Goal: Task Accomplishment & Management: Complete application form

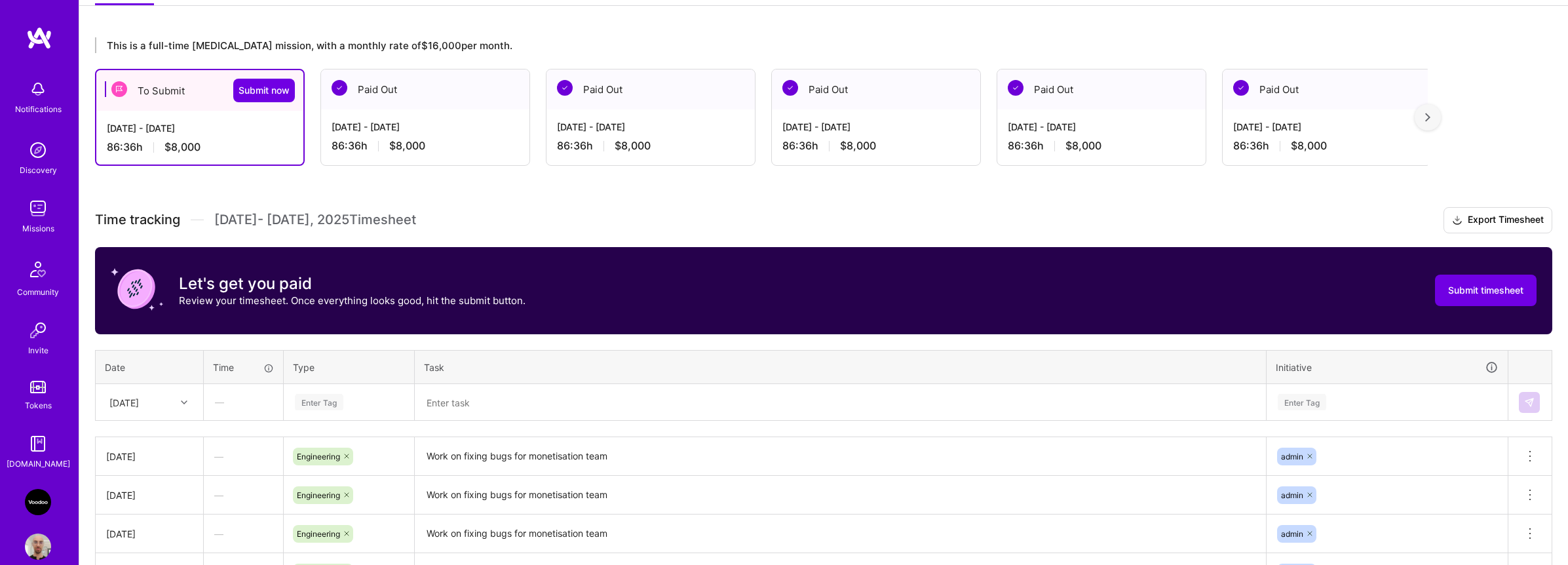
scroll to position [277, 0]
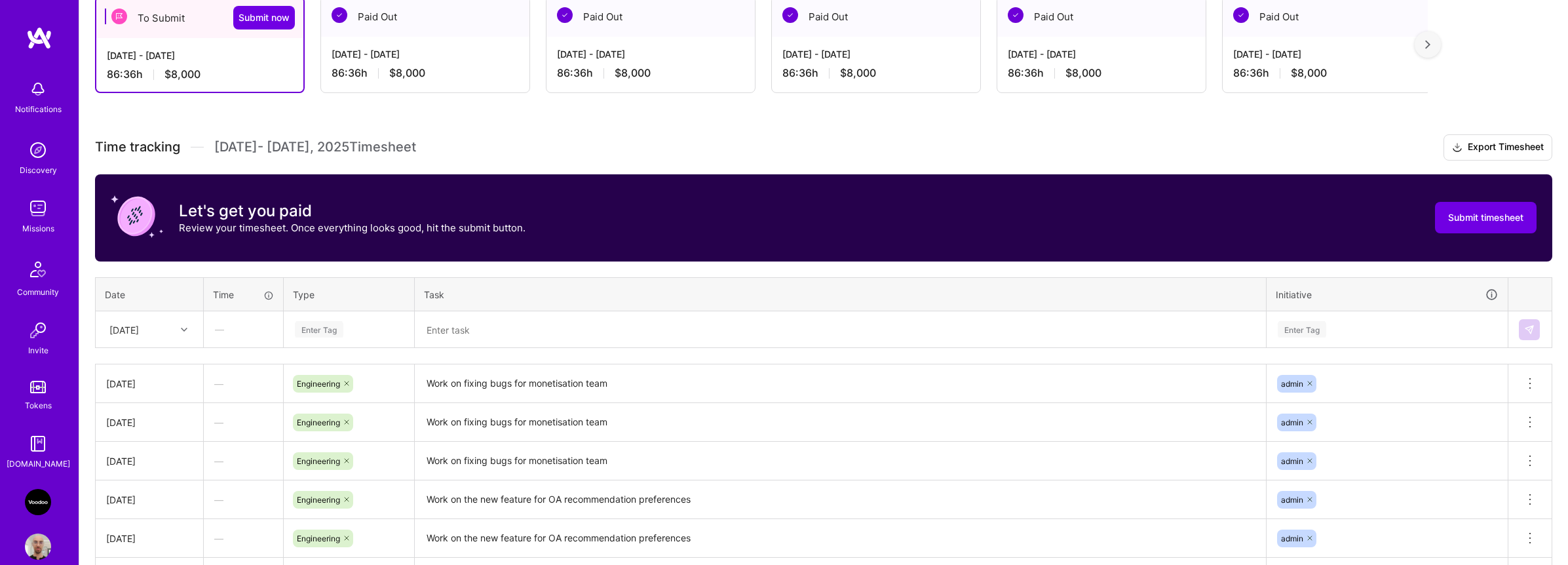
click at [316, 330] on div "Enter Tag" at bounding box center [319, 330] width 49 height 21
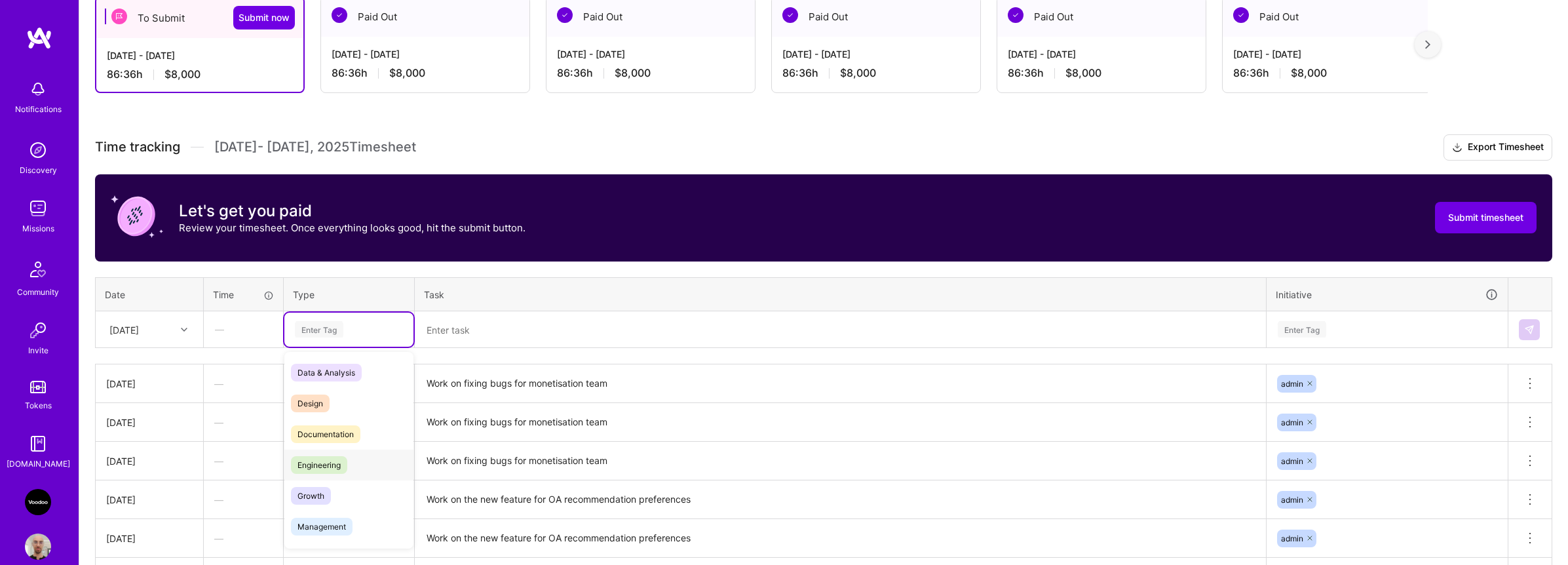
click at [327, 462] on span "Engineering" at bounding box center [319, 465] width 56 height 18
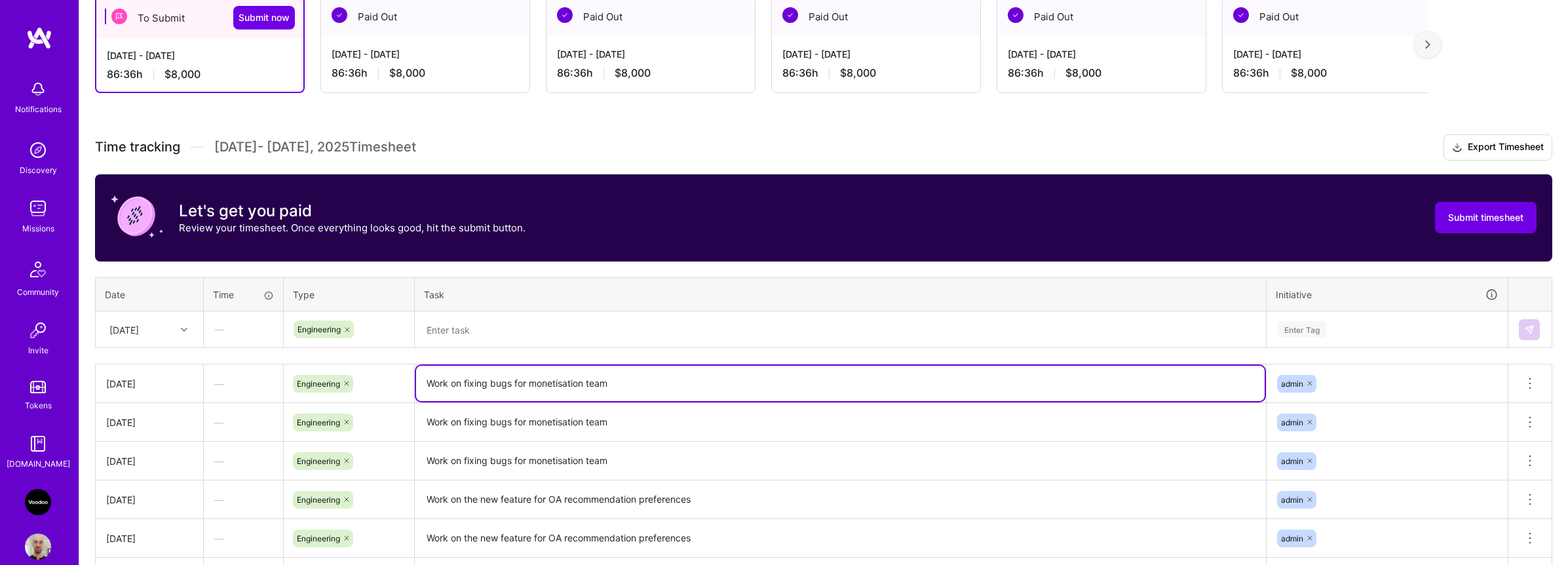
click at [465, 389] on textarea "Work on fixing bugs for monetisation team" at bounding box center [841, 384] width 849 height 36
click at [486, 332] on textarea at bounding box center [841, 330] width 849 height 34
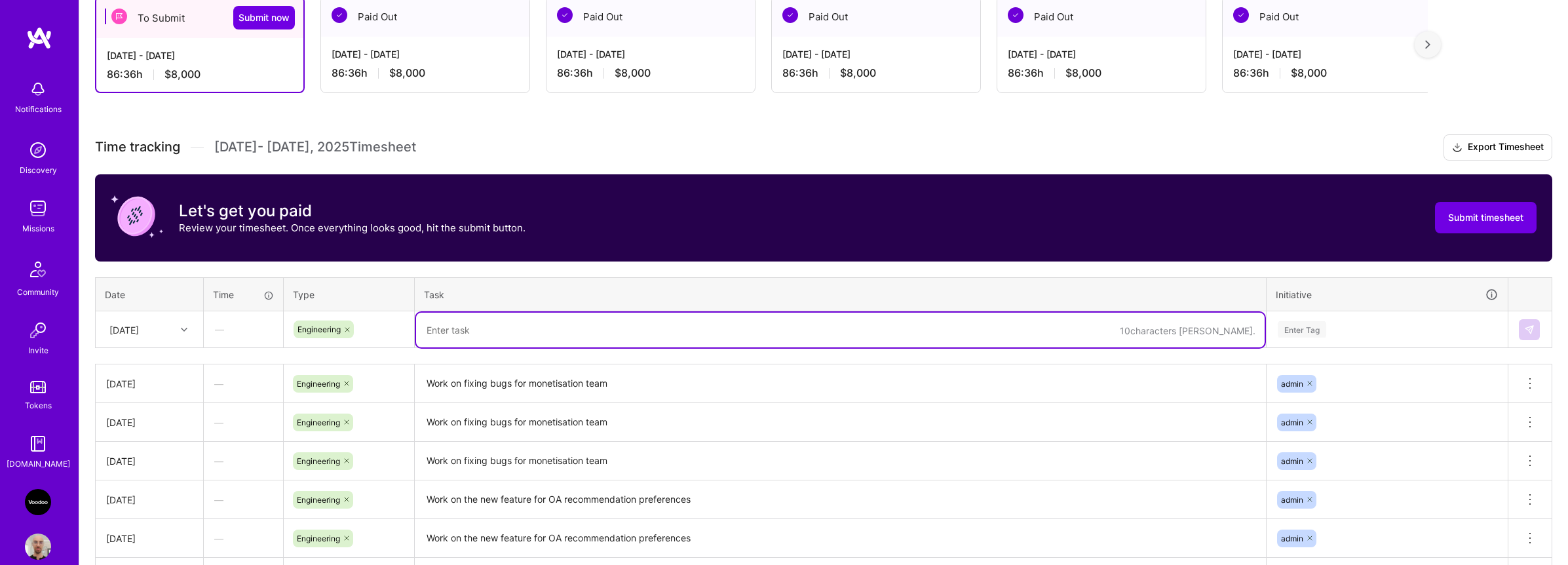
paste textarea "Work on fixing bugs for monetisation team"
type textarea "Work on fixing bugs for monetisation team"
click at [1153, 326] on div "Enter Tag" at bounding box center [1302, 330] width 49 height 21
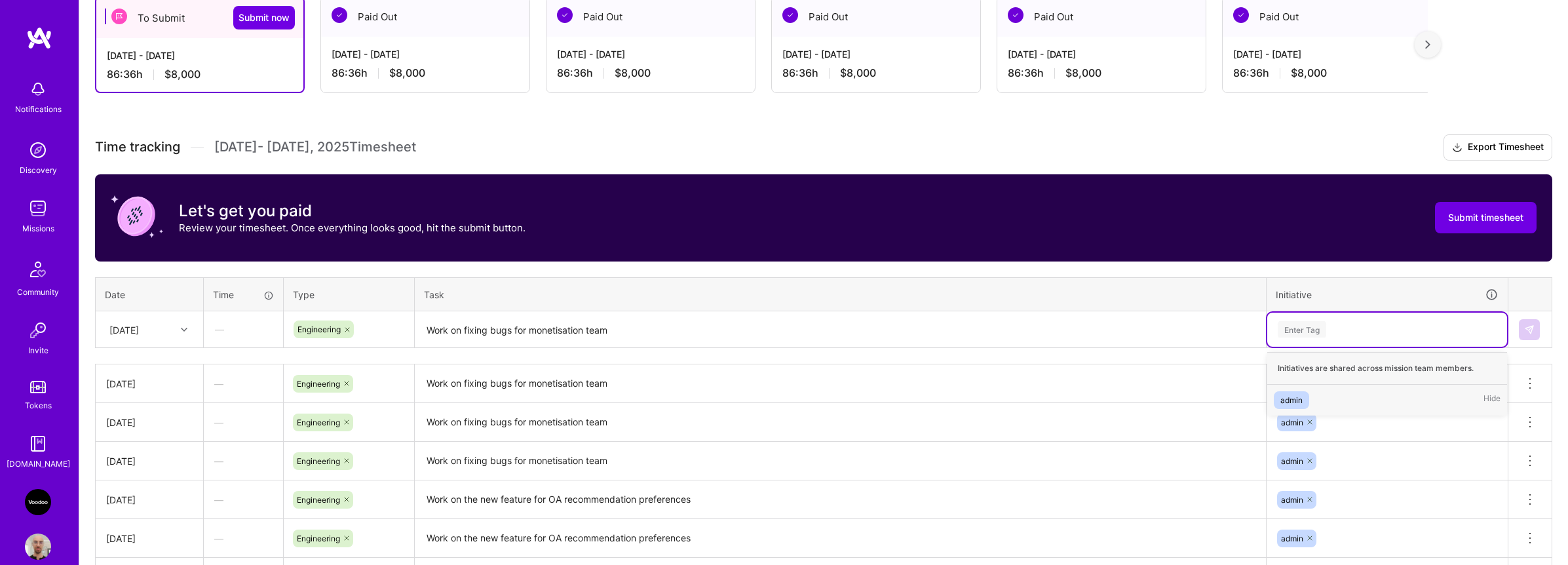
click at [1153, 392] on span "admin" at bounding box center [1292, 400] width 36 height 18
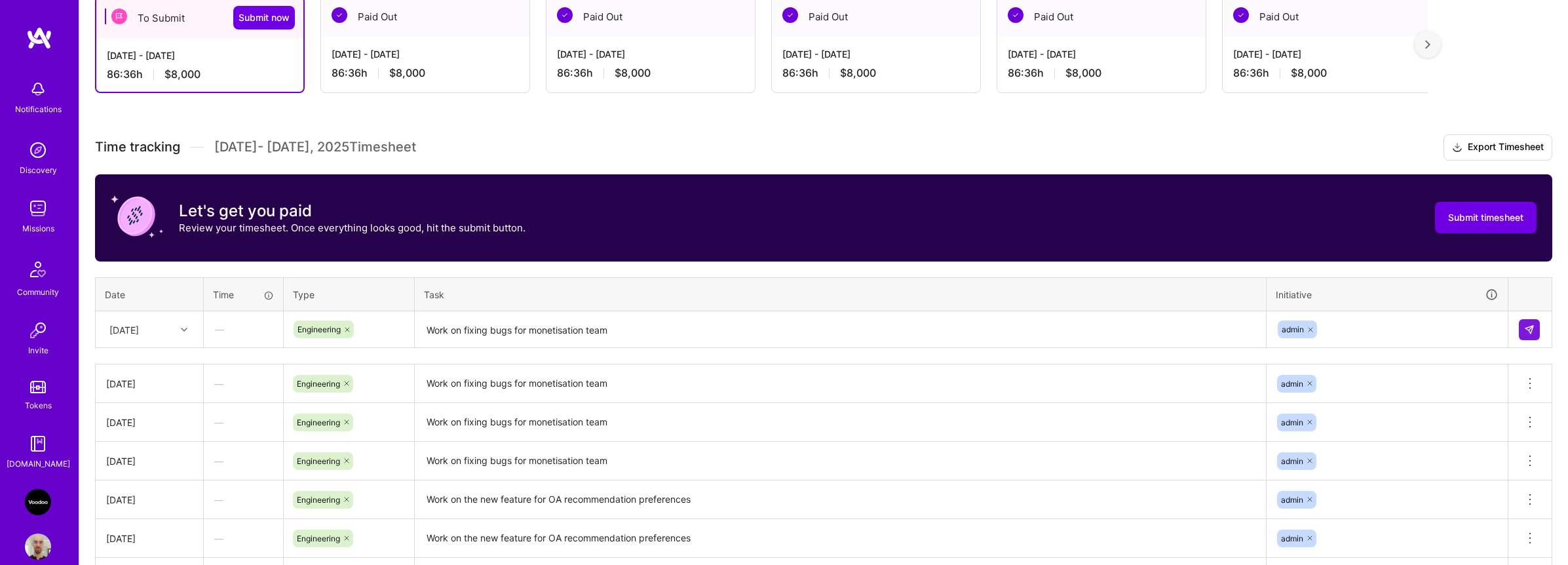
click at [1153, 356] on div "Time tracking [DATE] - [DATE] Timesheet Export Timesheet Let's get you paid Rev…" at bounding box center [824, 461] width 1457 height 653
click at [1153, 225] on button "Submit timesheet" at bounding box center [1486, 218] width 102 height 31
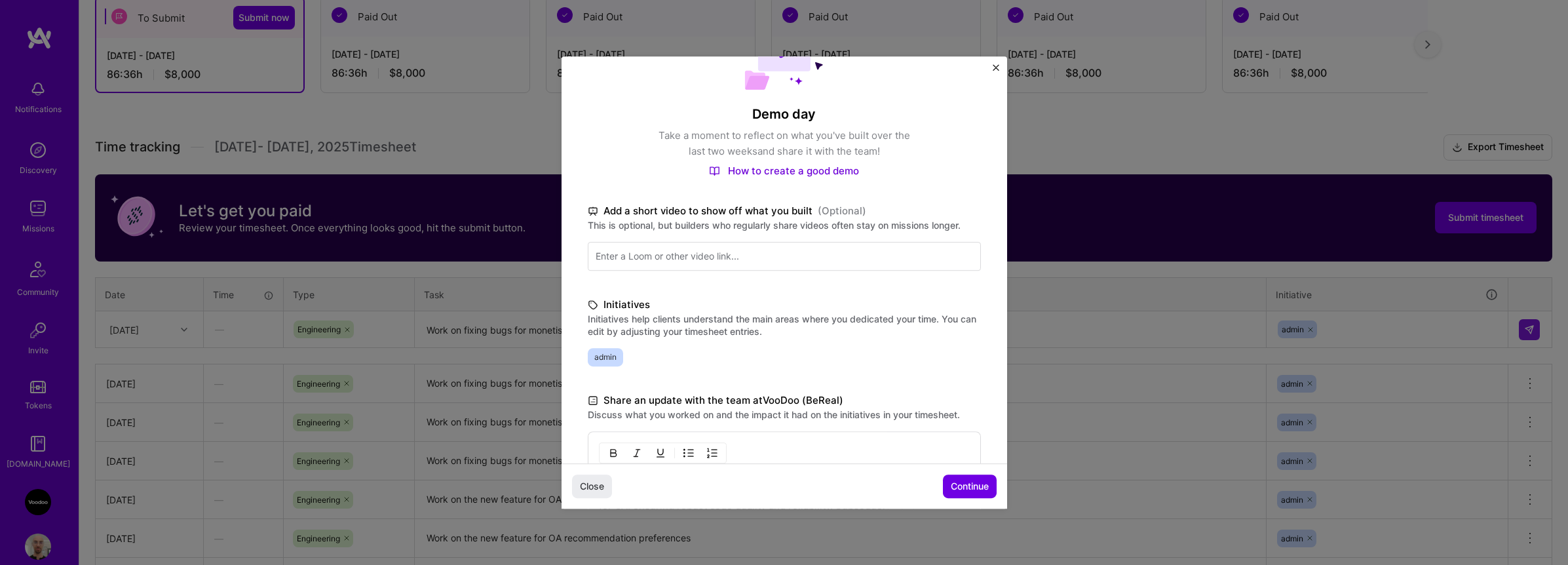
scroll to position [310, 0]
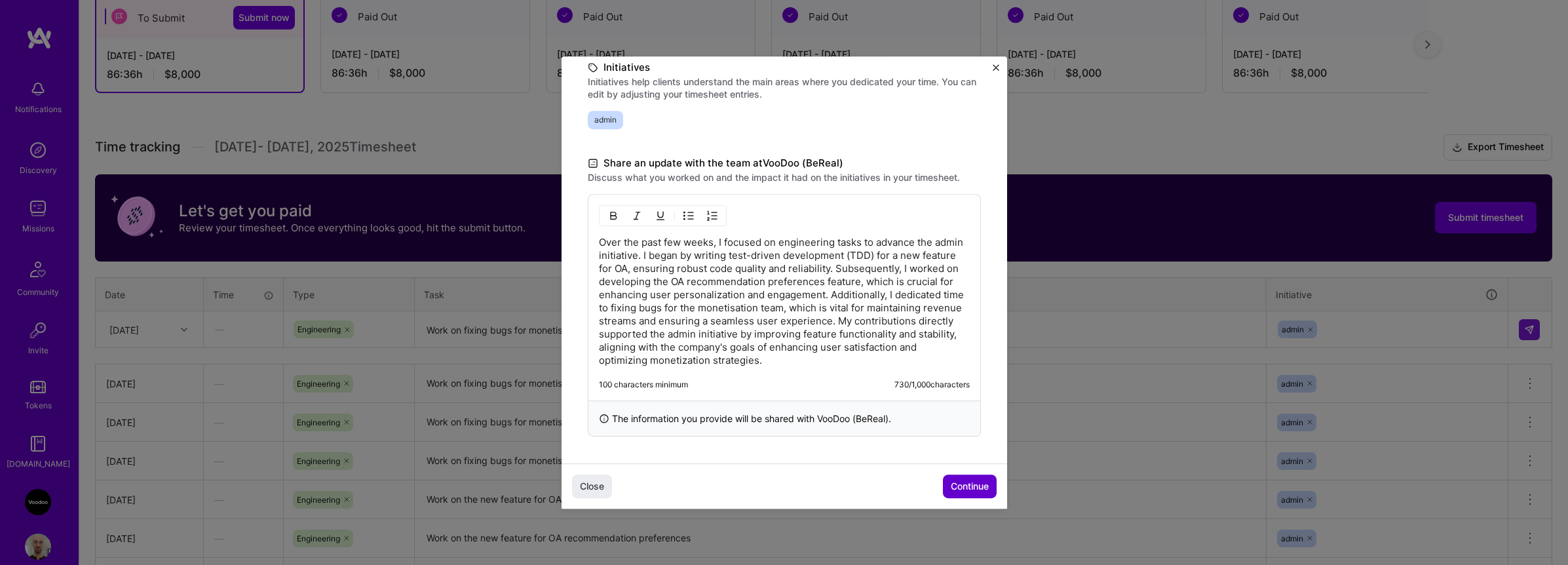
click at [952, 486] on span "Continue" at bounding box center [970, 486] width 38 height 13
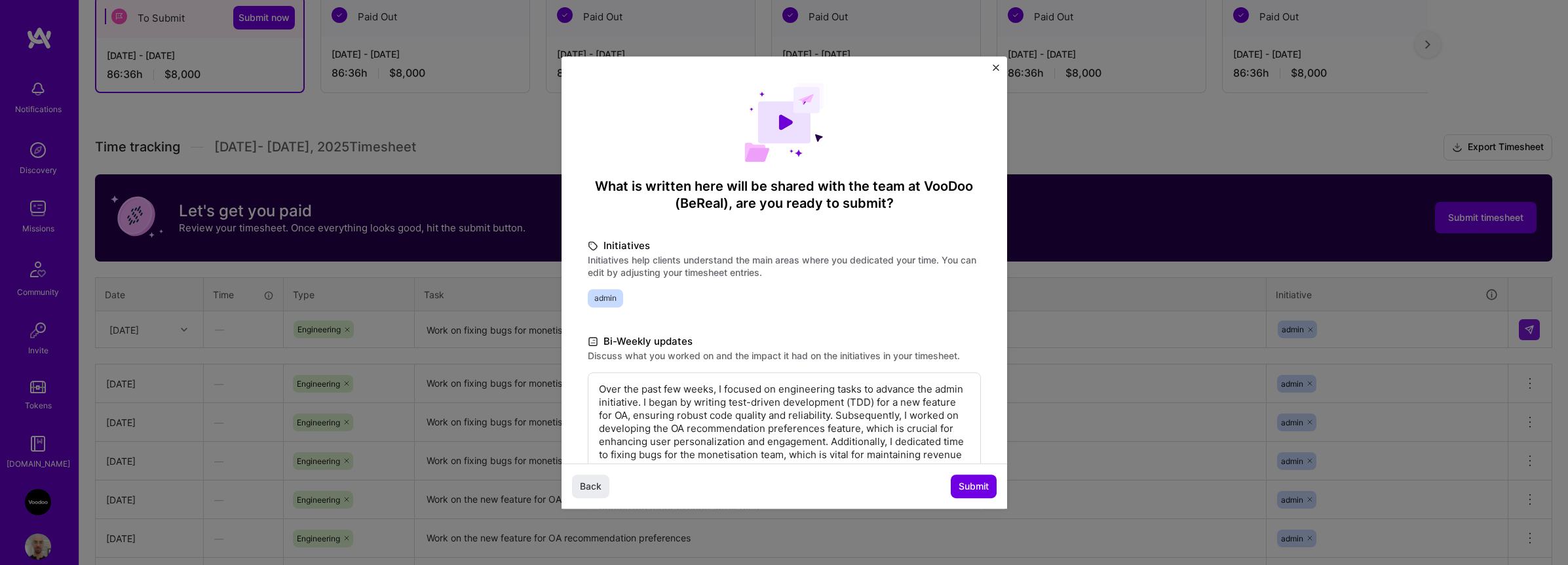
scroll to position [133, 0]
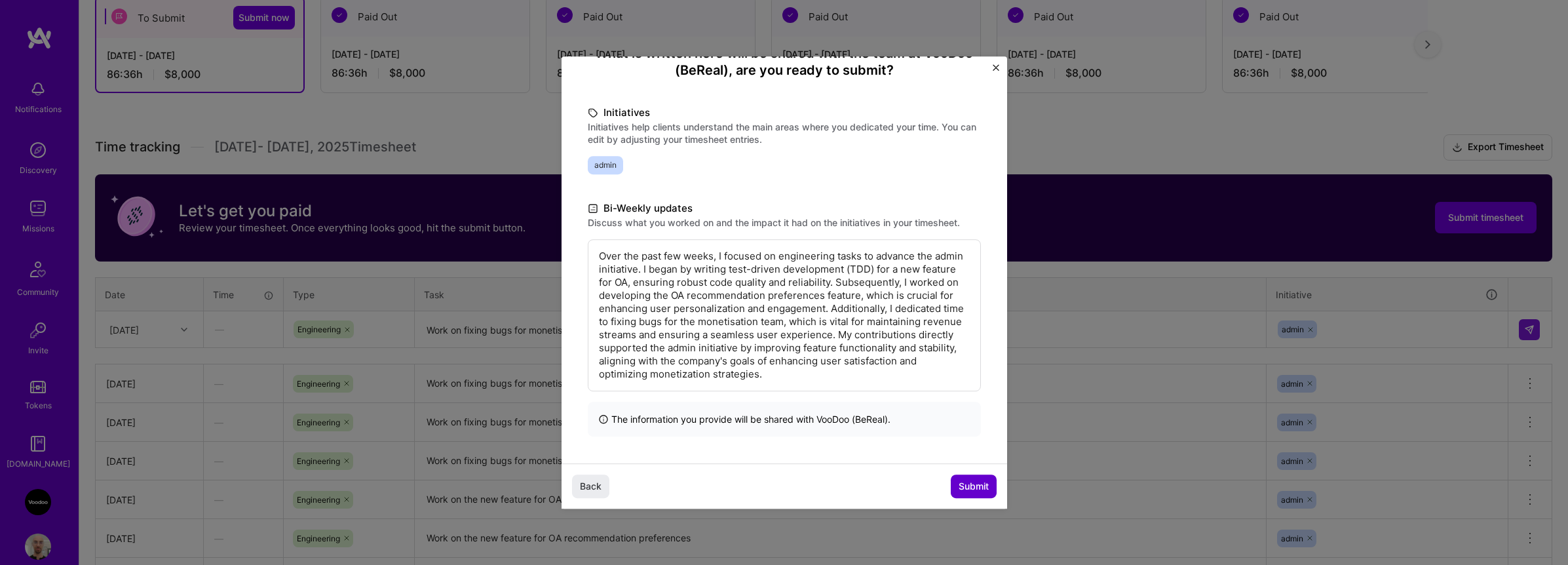
click at [966, 485] on span "Submit" at bounding box center [974, 486] width 30 height 13
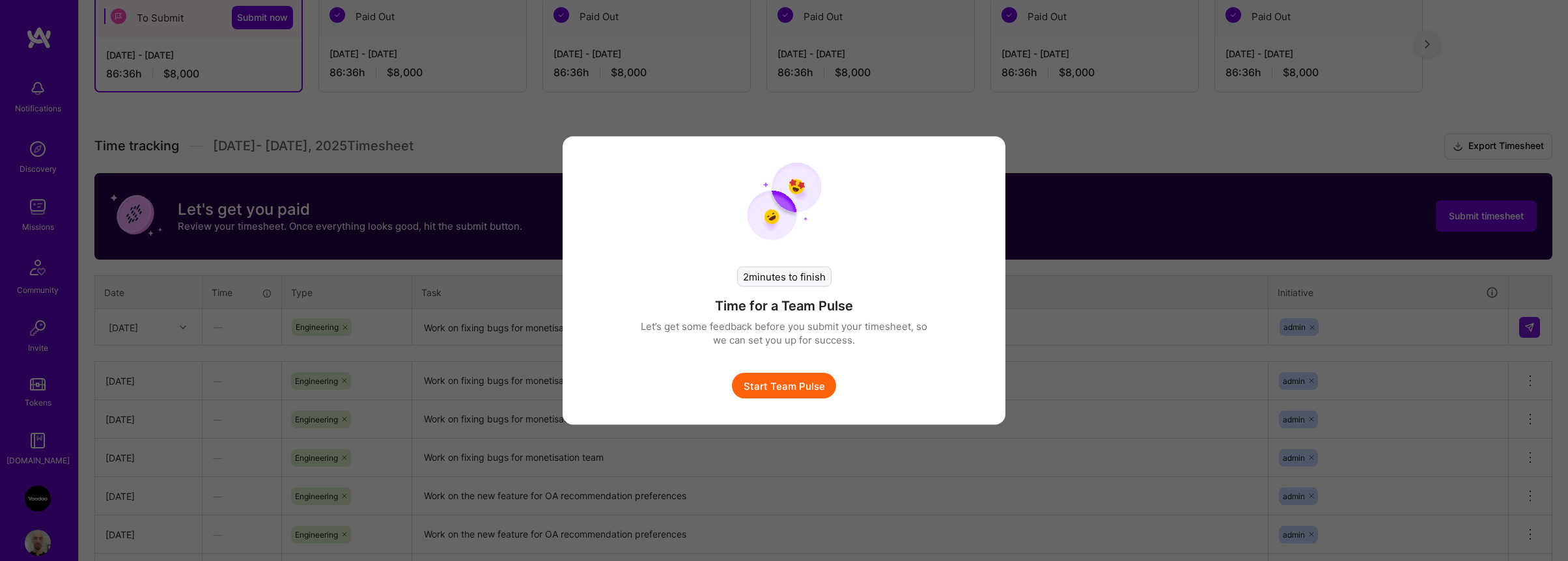
click at [907, 390] on div "2 minutes to finish Time for a Team Pulse Let’s get some feedback before you su…" at bounding box center [784, 320] width 287 height 158
click at [1040, 240] on div "2 minutes to finish Time for a Team Pulse Let’s get some feedback before you su…" at bounding box center [784, 280] width 1568 height 561
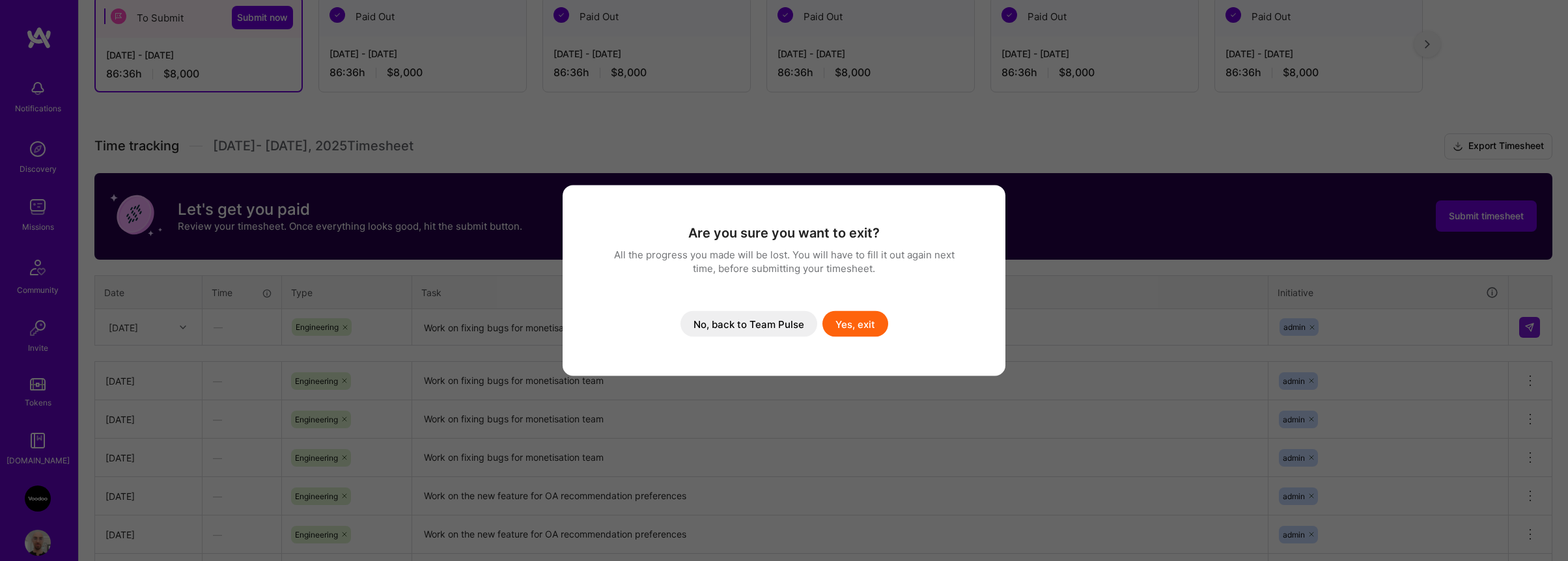
click at [794, 327] on button "No, back to Team Pulse" at bounding box center [748, 324] width 136 height 26
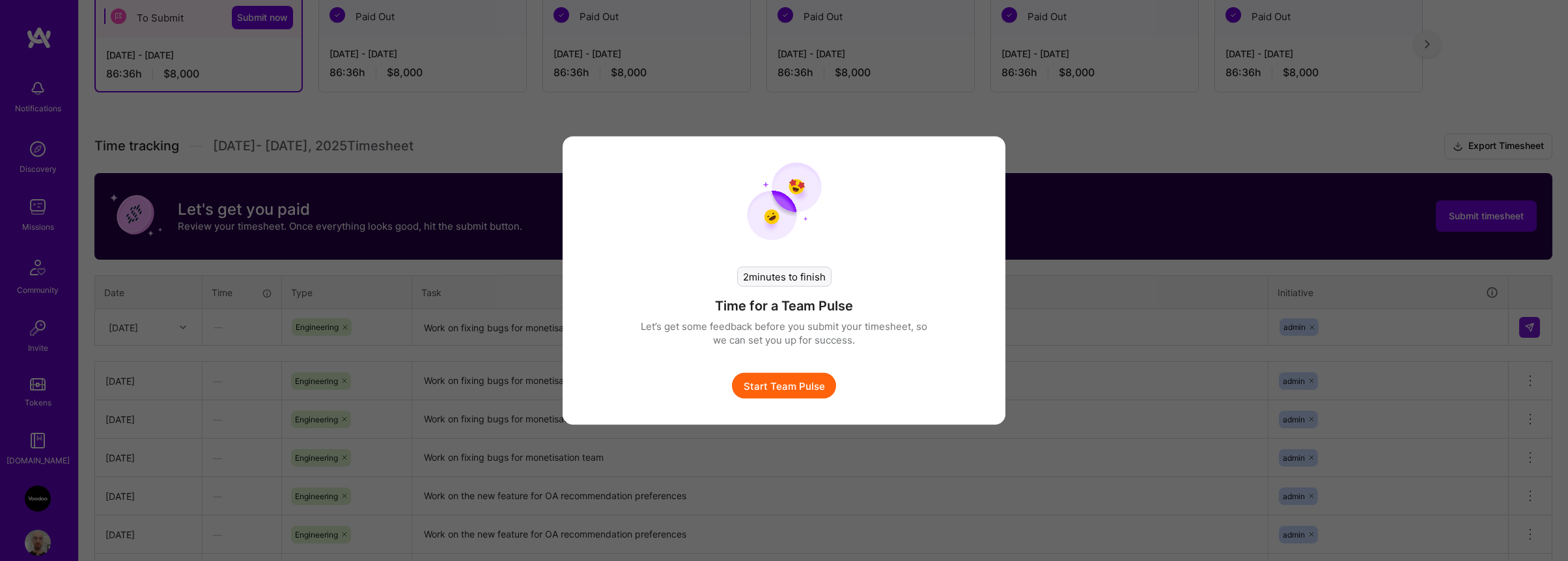
click at [793, 378] on button "Start Team Pulse" at bounding box center [784, 386] width 104 height 26
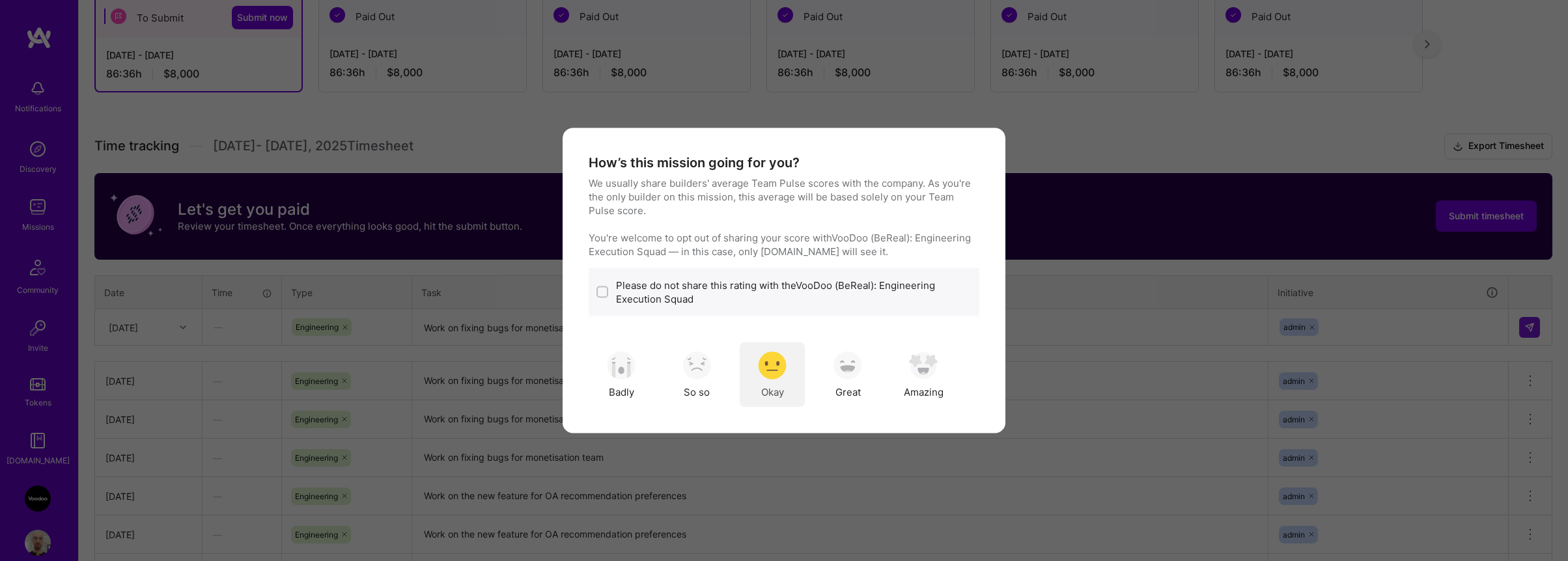
click at [788, 370] on div "Okay" at bounding box center [772, 375] width 65 height 65
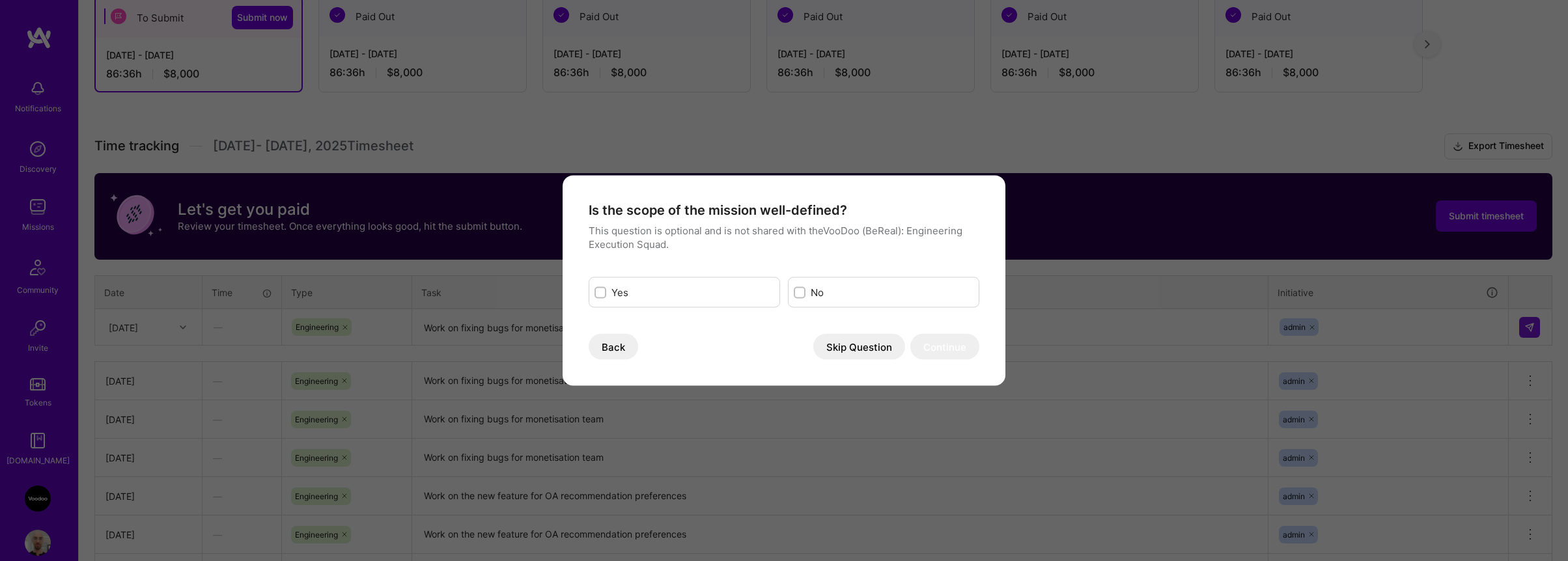
click at [627, 344] on button "Back" at bounding box center [613, 347] width 50 height 26
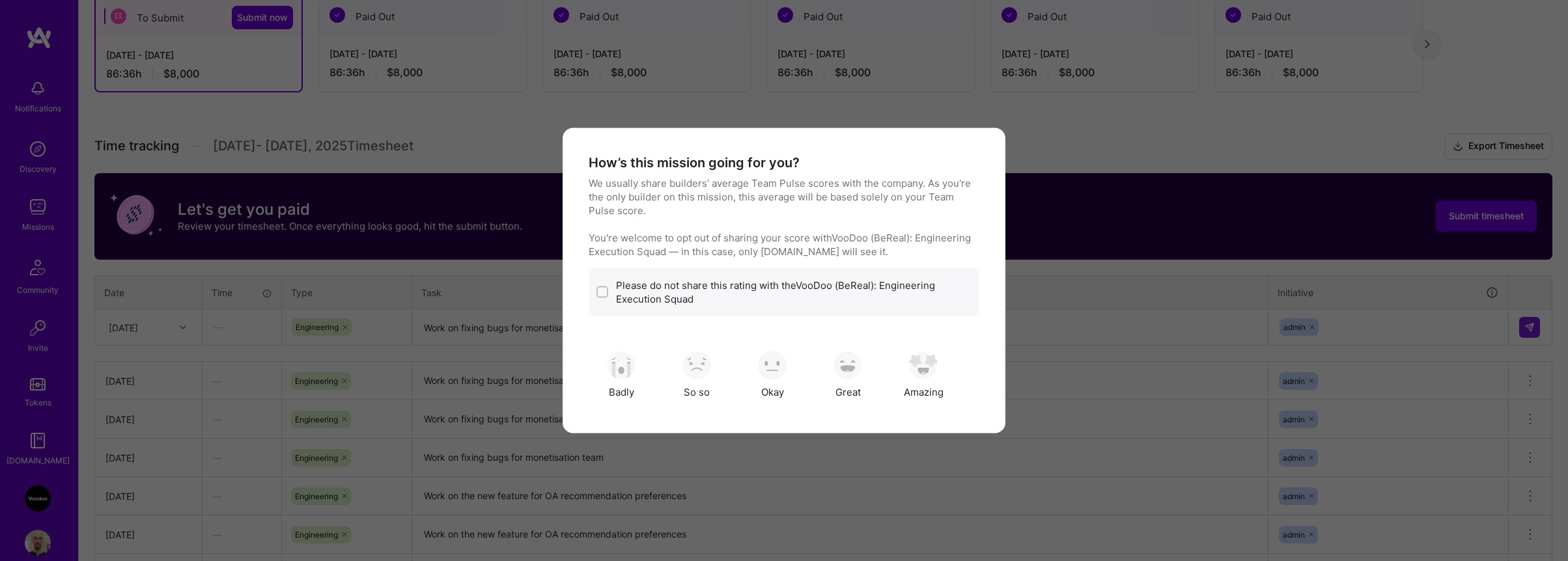
click at [727, 306] on div "Please do not share this rating with the VooDoo (BeReal): Engineering Execution…" at bounding box center [784, 292] width 390 height 48
click at [608, 296] on div "Please do not share this rating with the VooDoo (BeReal): Engineering Execution…" at bounding box center [784, 292] width 390 height 48
click at [602, 292] on input "modal" at bounding box center [603, 293] width 9 height 9
checkbox input "true"
click at [767, 372] on img "modal" at bounding box center [772, 365] width 29 height 29
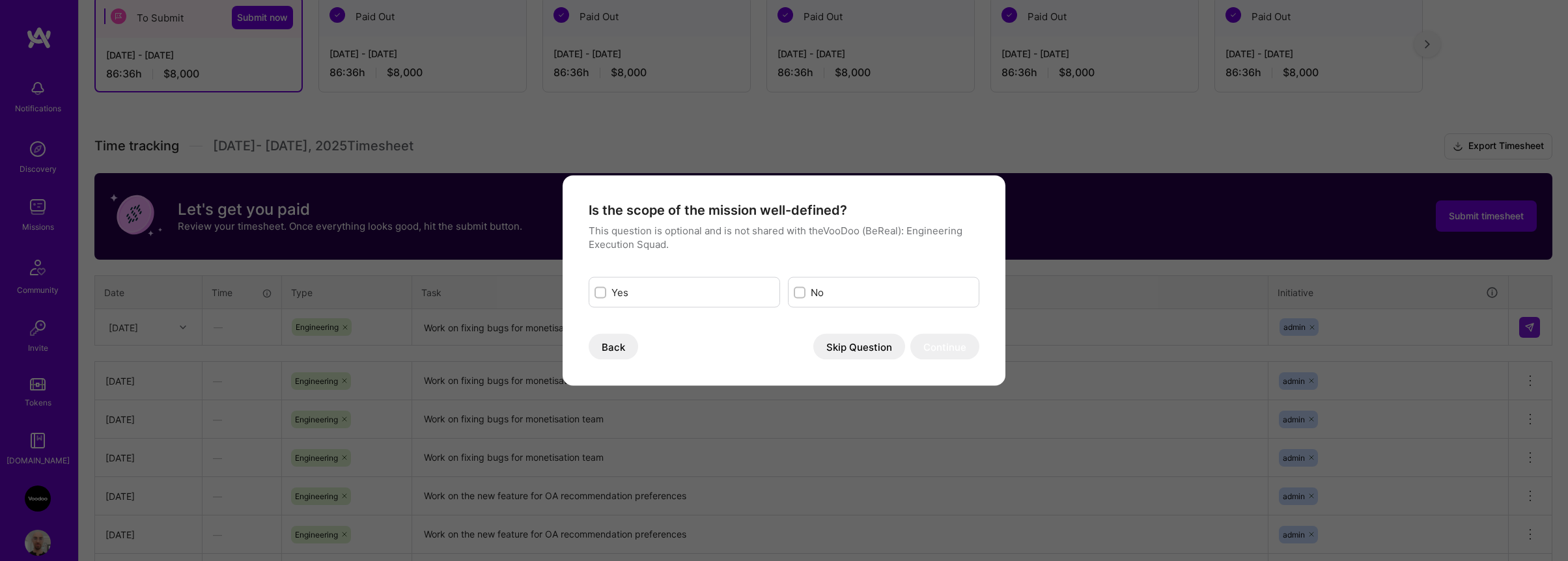
click at [835, 353] on button "Skip Question" at bounding box center [858, 347] width 92 height 26
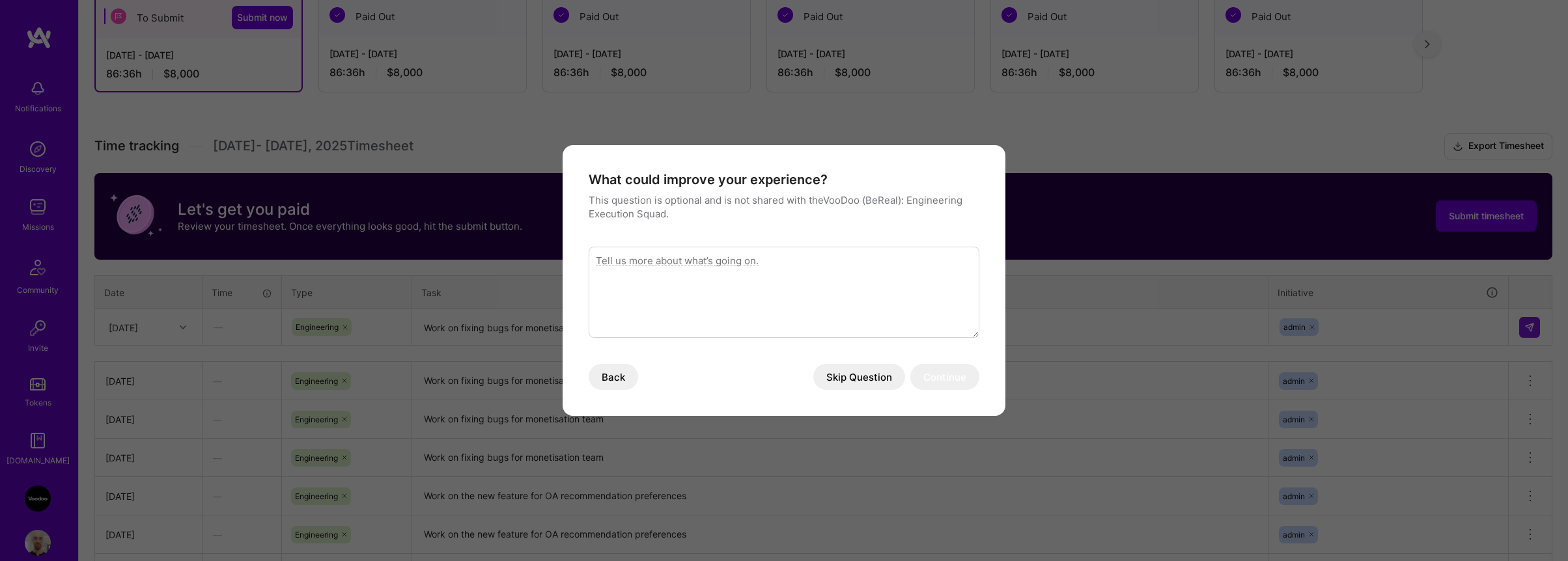
click at [841, 373] on button "Skip Question" at bounding box center [858, 377] width 92 height 26
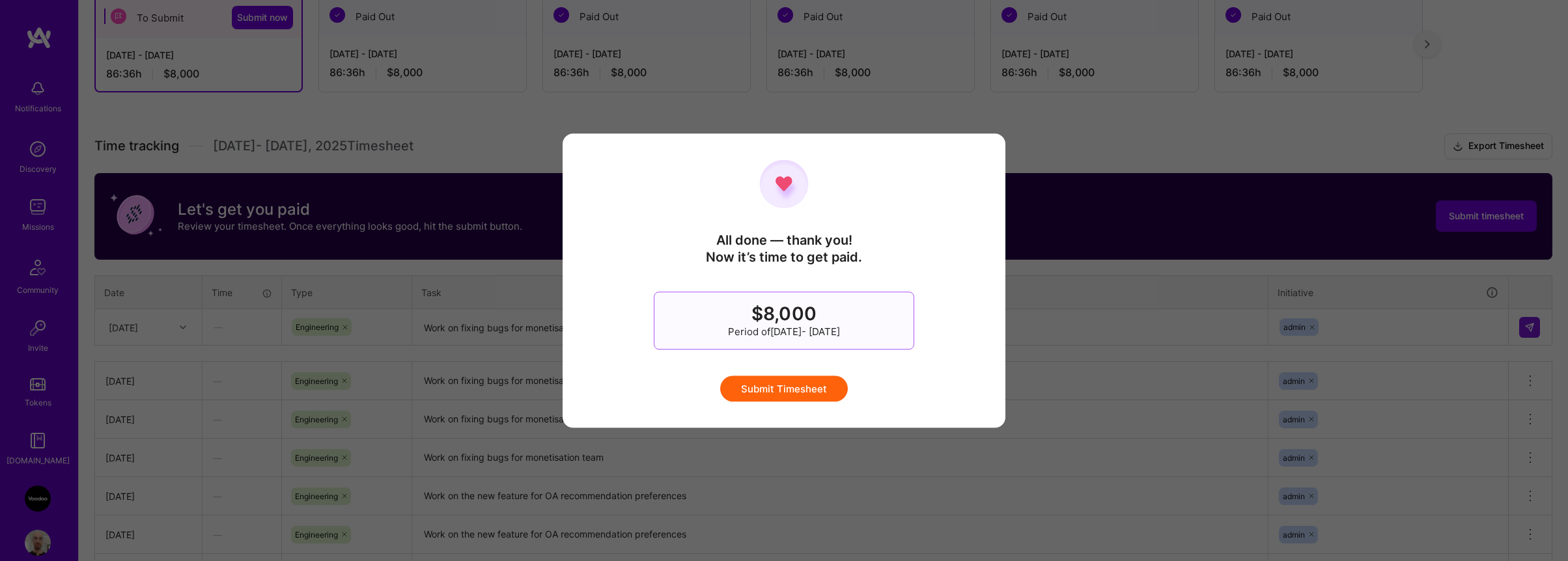
click at [822, 386] on button "Submit Timesheet" at bounding box center [784, 388] width 128 height 26
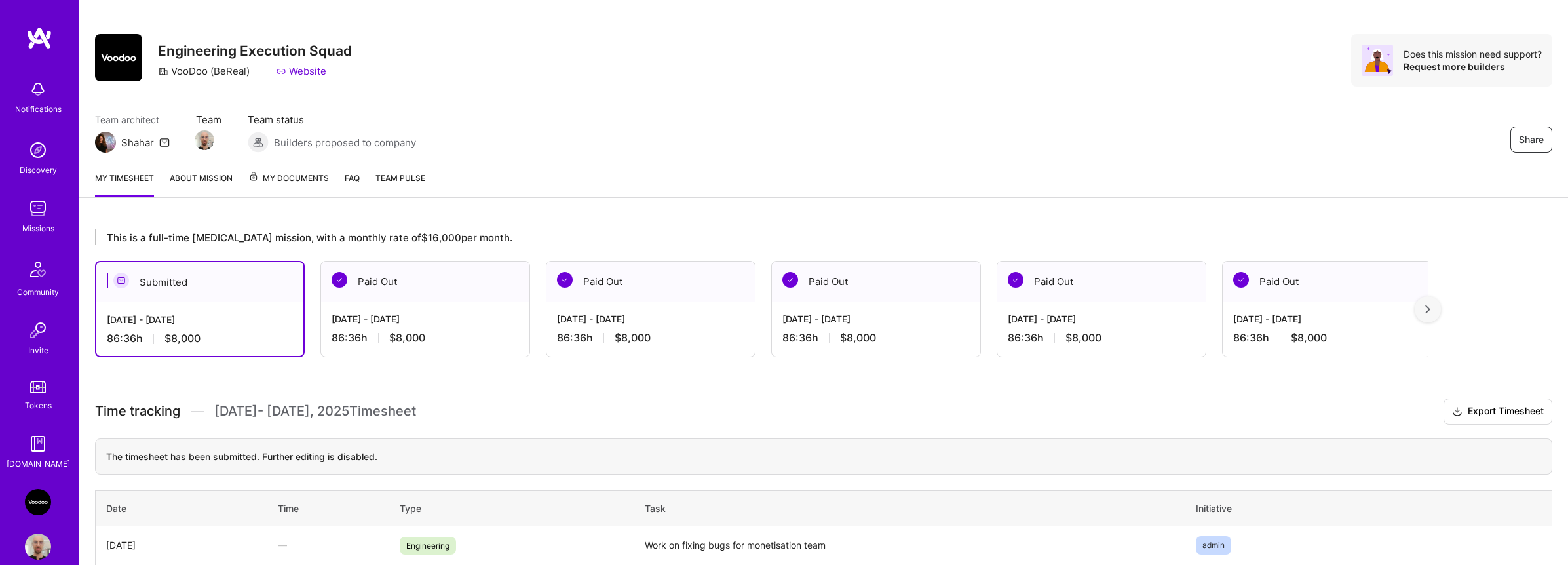
scroll to position [0, 0]
